Goal: Navigation & Orientation: Find specific page/section

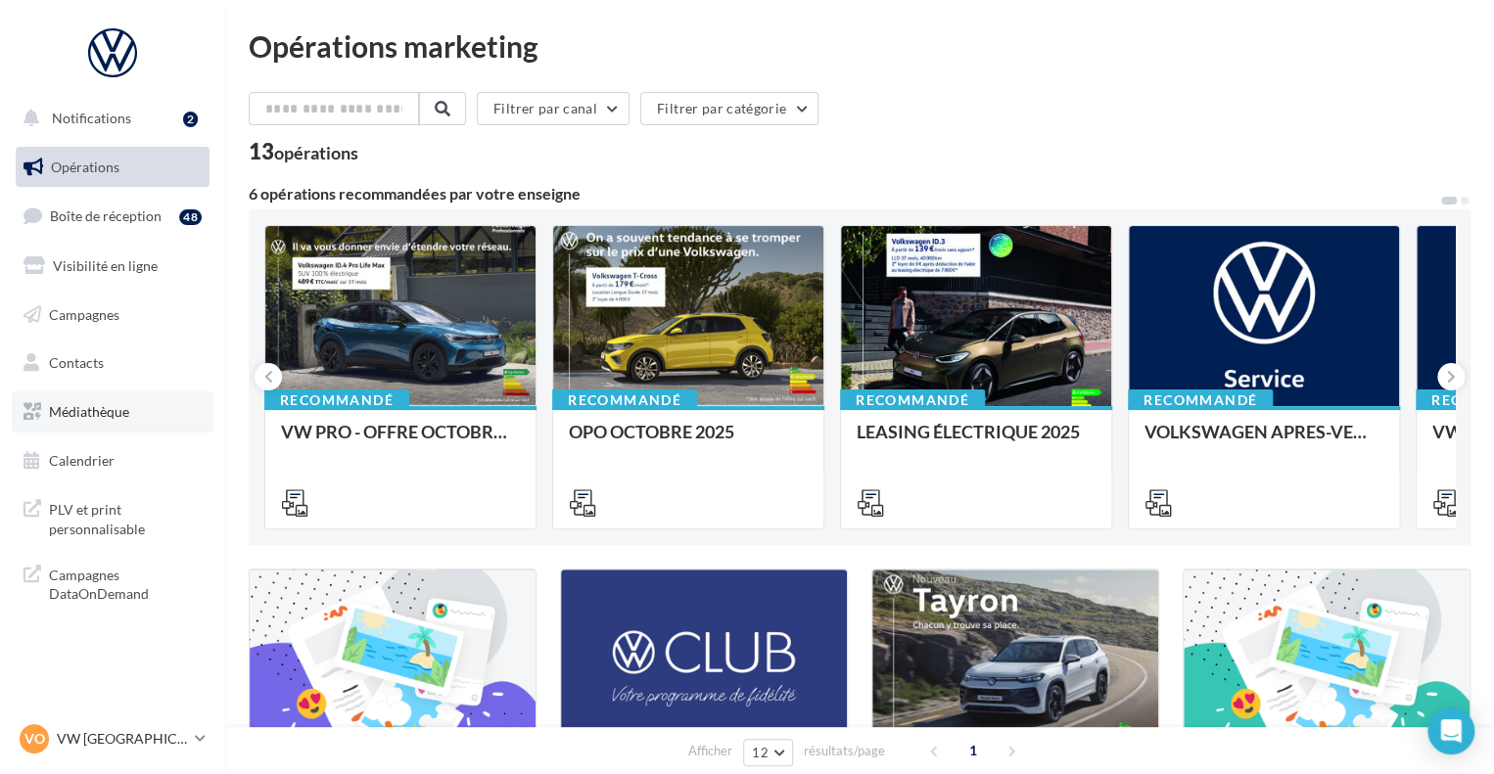
click at [109, 410] on span "Médiathèque" at bounding box center [89, 411] width 80 height 17
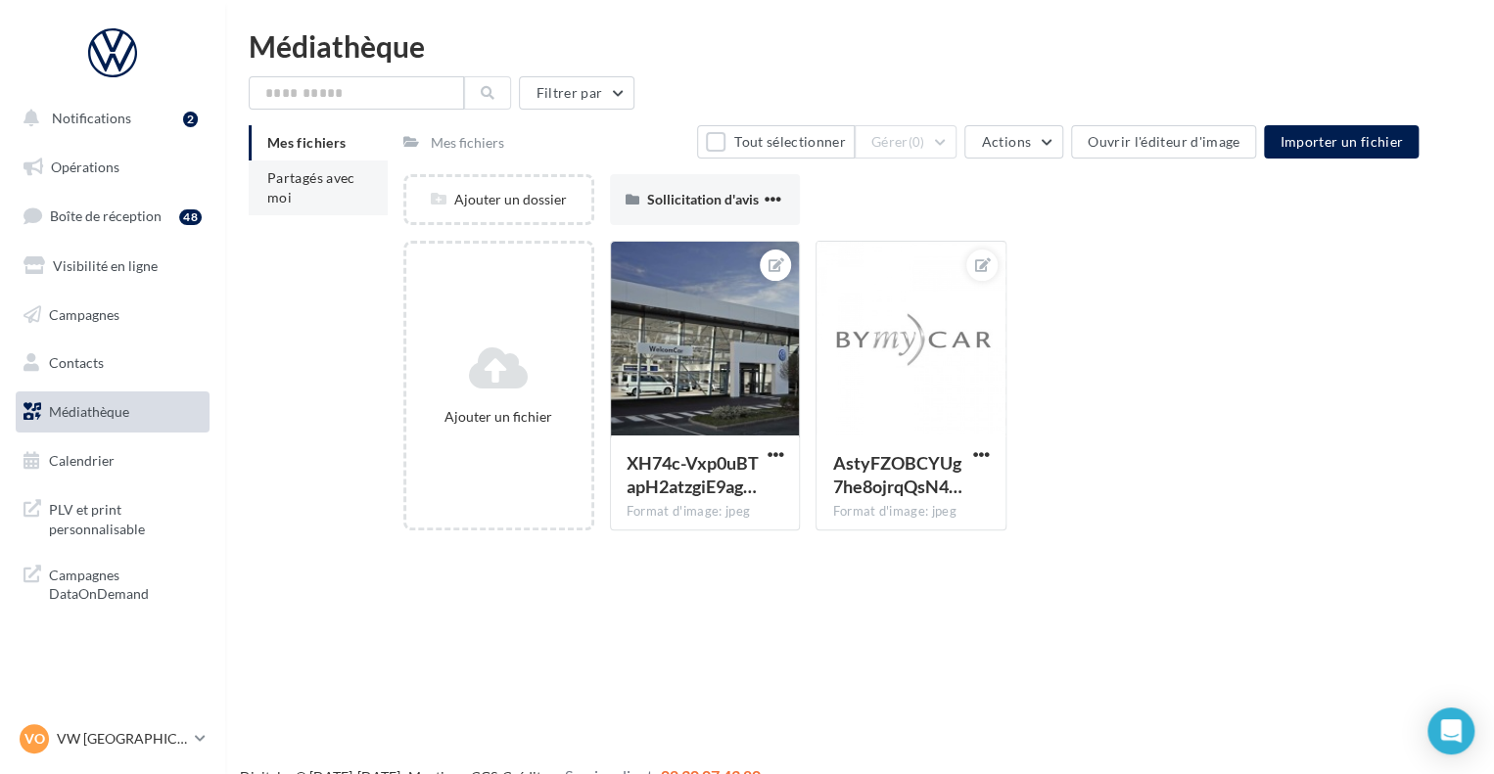
click at [308, 177] on span "Partagés avec moi" at bounding box center [311, 187] width 88 height 36
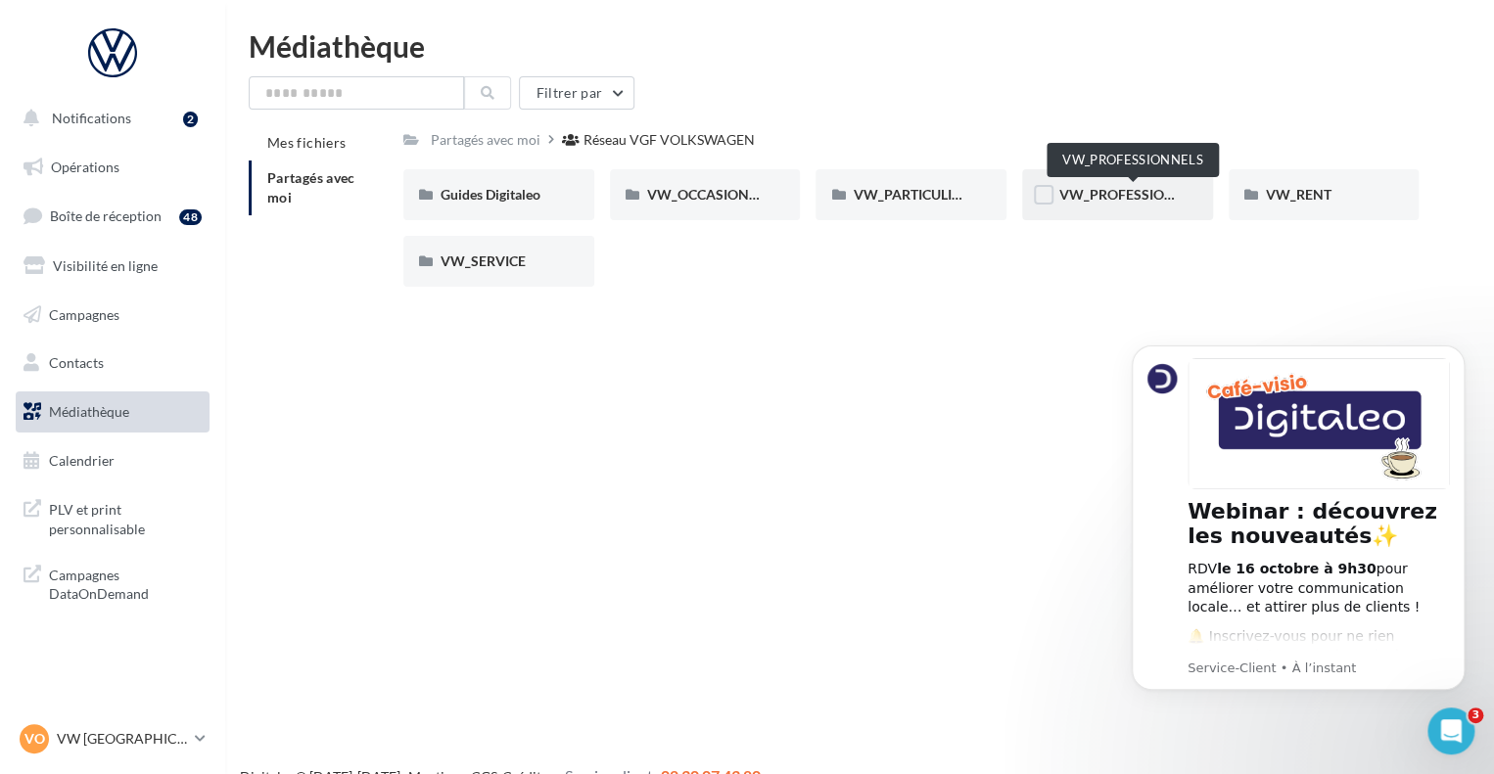
click at [1097, 190] on span "VW_PROFESSIONNELS" at bounding box center [1133, 194] width 149 height 17
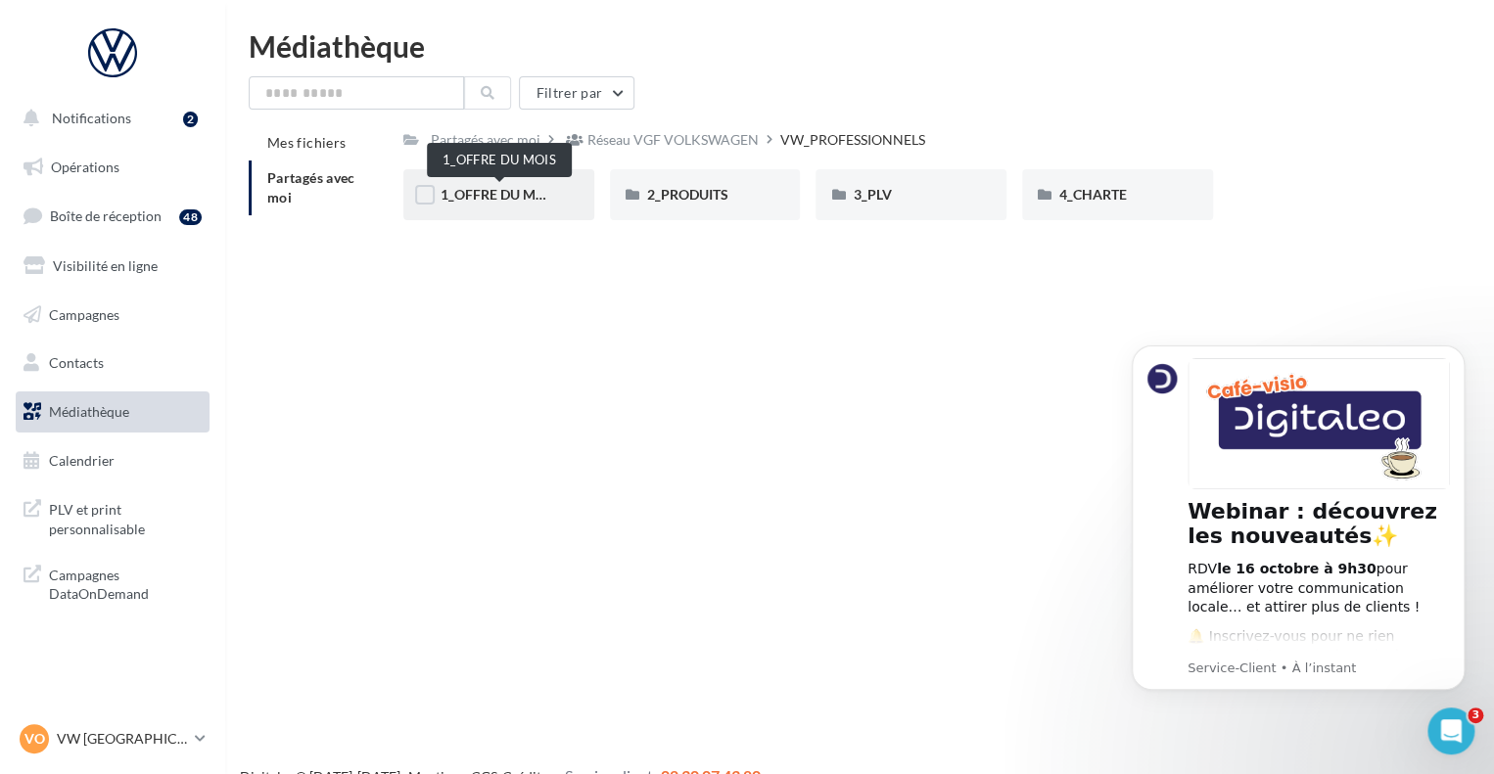
click at [521, 195] on span "1_OFFRE DU MOIS" at bounding box center [499, 194] width 117 height 17
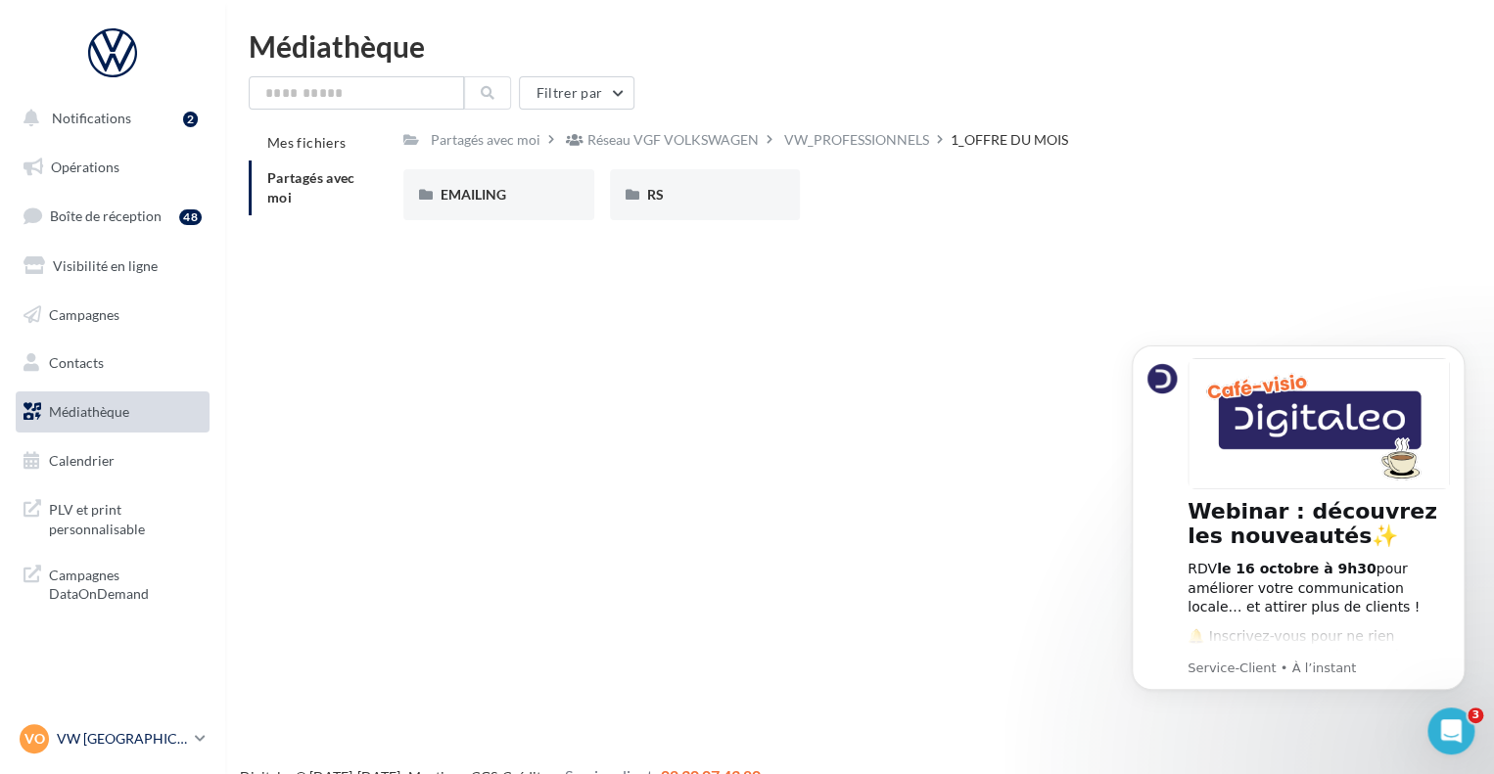
click at [201, 726] on link "VO VW ORLEANS SUD vw-orl-mas" at bounding box center [113, 739] width 194 height 37
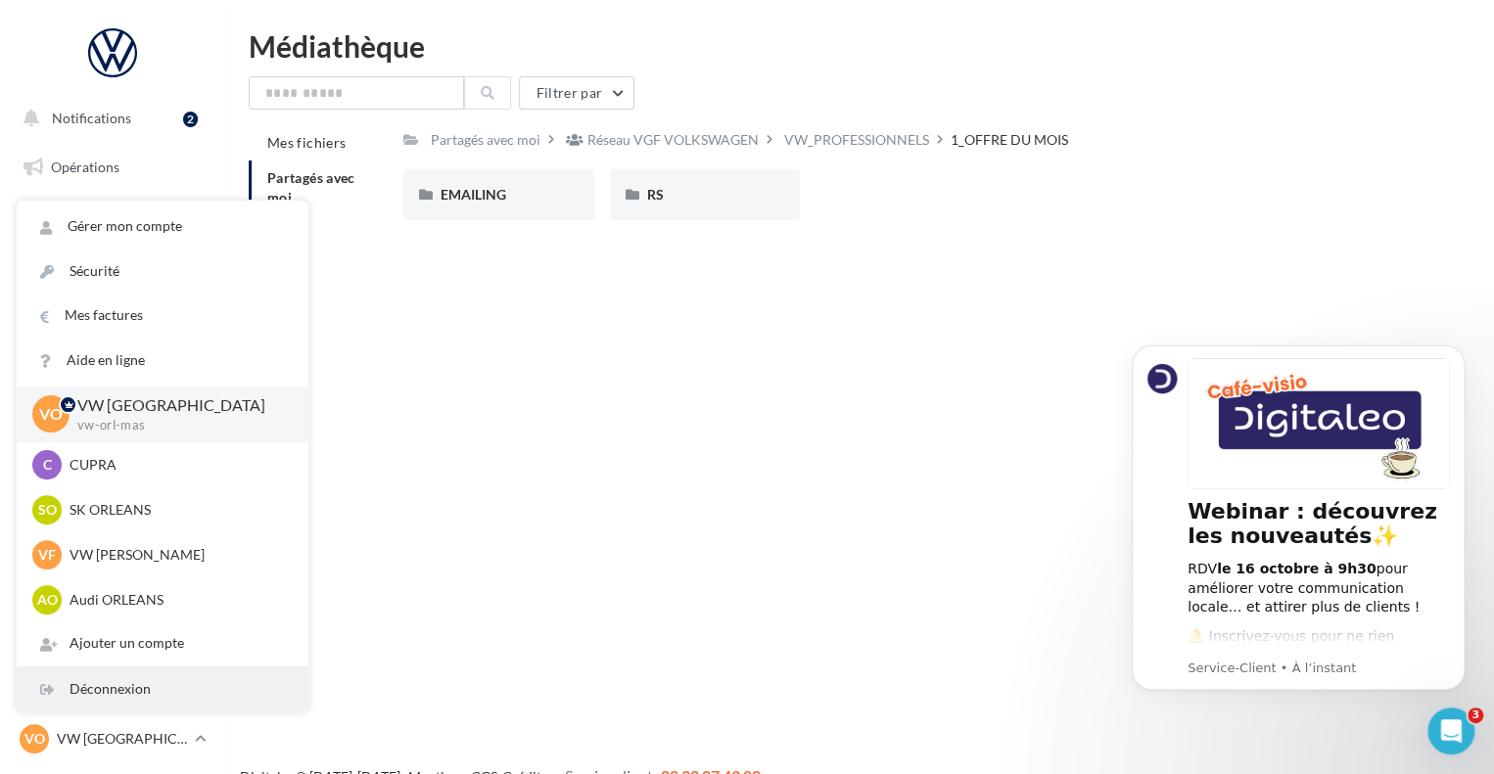
click at [198, 695] on div "Déconnexion" at bounding box center [163, 690] width 292 height 44
